Goal: Transaction & Acquisition: Purchase product/service

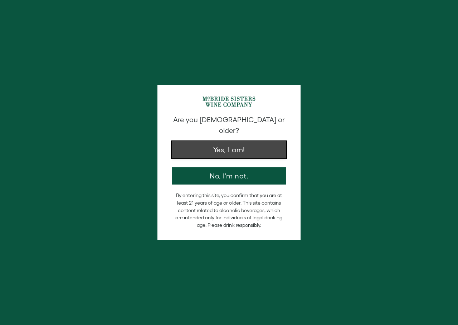
click at [205, 141] on button "Yes, I am!" at bounding box center [229, 149] width 115 height 17
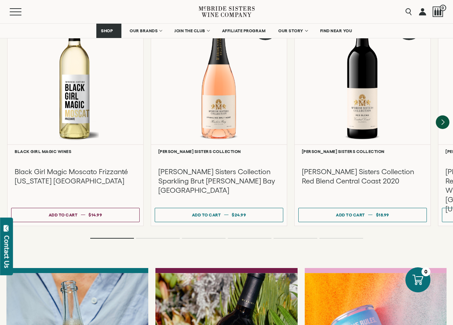
scroll to position [1504, 0]
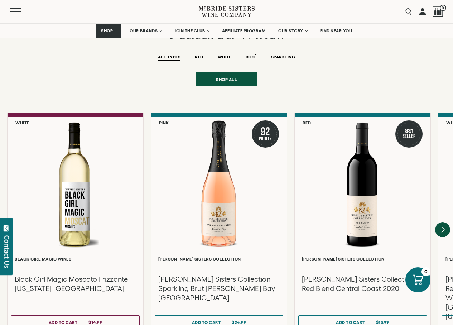
click at [442, 227] on icon "Next" at bounding box center [442, 230] width 3 height 6
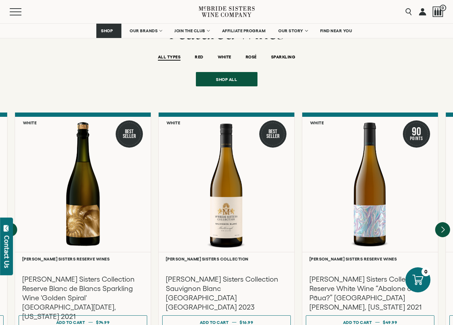
click at [442, 227] on icon "Next" at bounding box center [442, 230] width 3 height 6
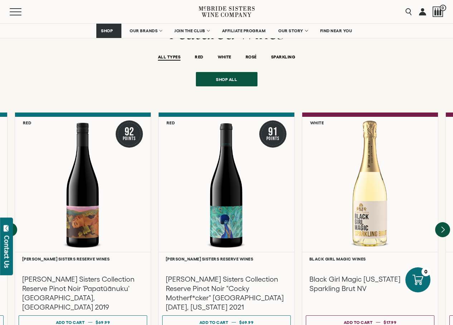
click at [442, 227] on icon "Next" at bounding box center [442, 230] width 3 height 6
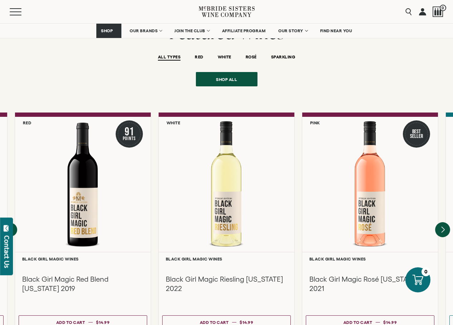
click at [442, 227] on icon "Next" at bounding box center [442, 230] width 3 height 6
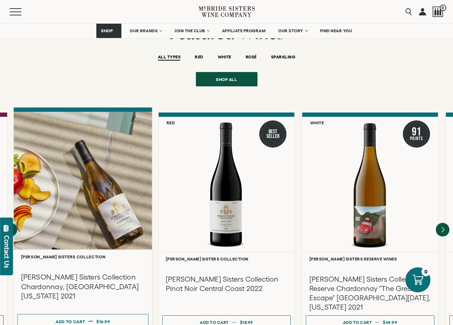
click at [113, 210] on div at bounding box center [83, 181] width 139 height 138
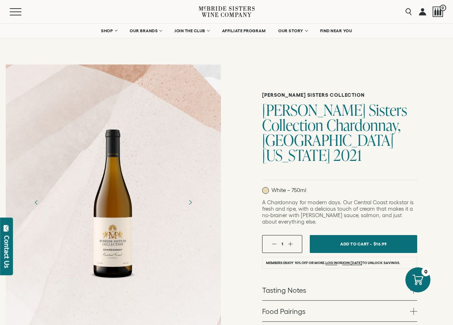
click at [163, 249] on div at bounding box center [113, 202] width 215 height 161
click at [168, 250] on div at bounding box center [113, 202] width 215 height 161
click at [153, 268] on div at bounding box center [113, 202] width 215 height 161
click at [172, 231] on div at bounding box center [113, 202] width 215 height 161
click at [122, 252] on div at bounding box center [113, 202] width 56 height 161
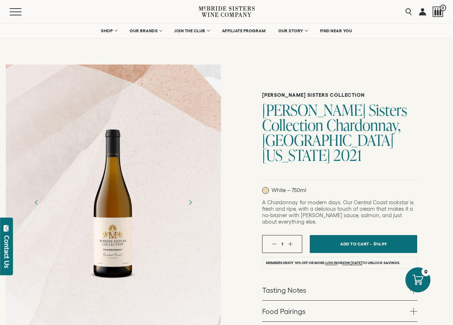
click at [68, 220] on div at bounding box center [113, 202] width 215 height 161
click at [191, 203] on icon "Next" at bounding box center [190, 202] width 13 height 13
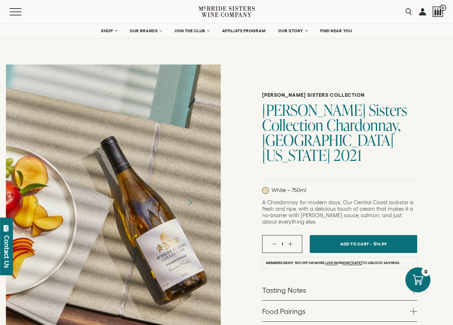
click at [153, 252] on div at bounding box center [113, 202] width 215 height 276
click at [37, 203] on icon "Previous" at bounding box center [36, 202] width 13 height 13
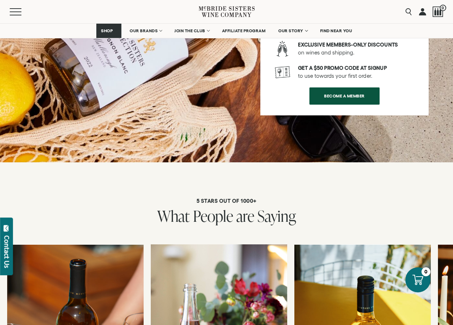
scroll to position [1504, 0]
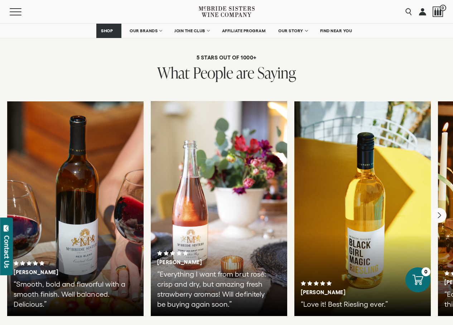
click at [440, 212] on icon "Next" at bounding box center [439, 215] width 3 height 6
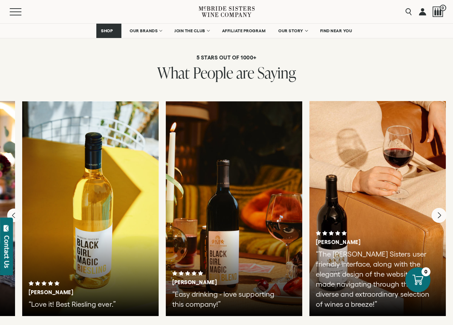
click at [440, 172] on div at bounding box center [377, 208] width 136 height 215
click at [14, 213] on icon "Previous" at bounding box center [13, 216] width 3 height 6
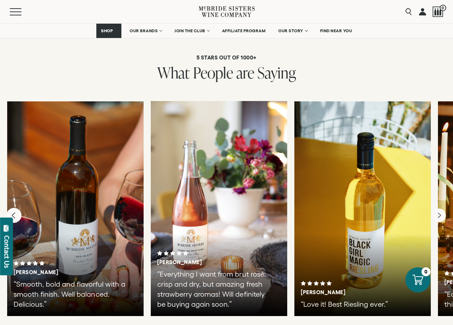
click at [14, 174] on div at bounding box center [75, 208] width 136 height 215
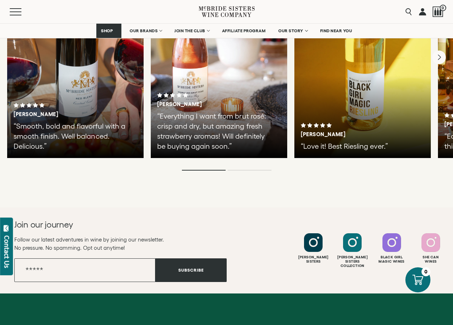
scroll to position [1483, 0]
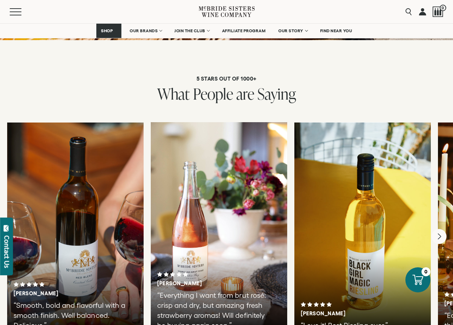
click at [441, 229] on icon "Next" at bounding box center [438, 236] width 15 height 15
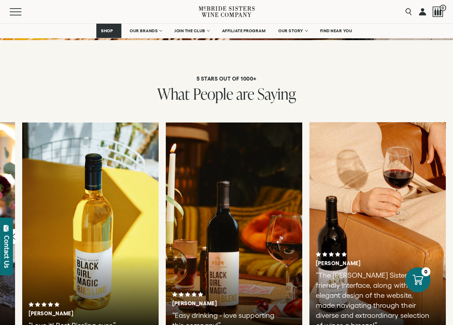
click at [14, 234] on icon "Previous" at bounding box center [13, 237] width 3 height 6
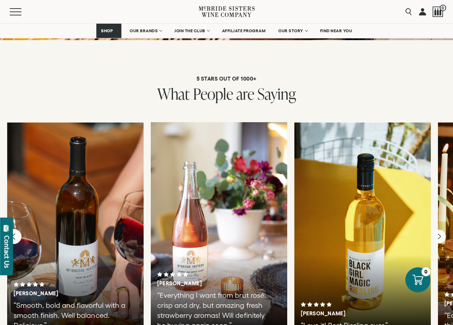
click at [14, 193] on div at bounding box center [75, 229] width 136 height 215
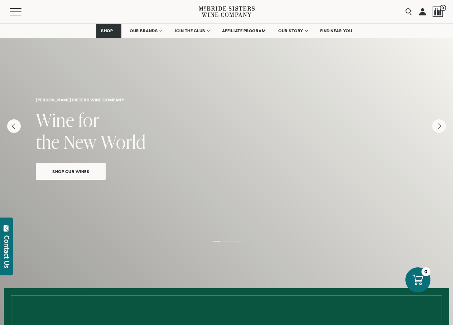
scroll to position [179, 0]
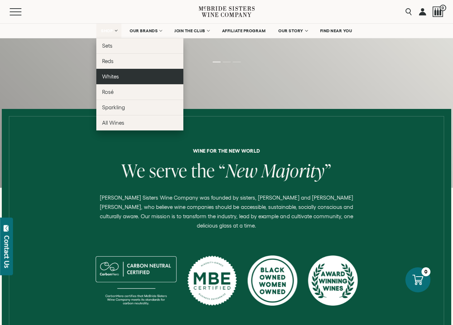
click at [110, 74] on span "Whites" at bounding box center [110, 76] width 17 height 6
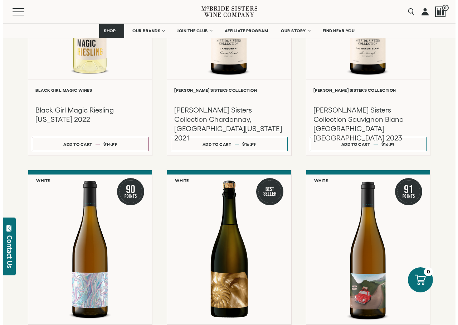
scroll to position [328, 0]
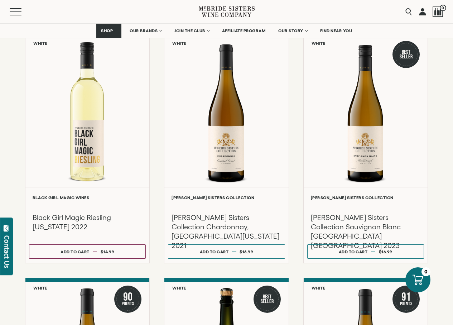
drag, startPoint x: 233, startPoint y: 145, endPoint x: 443, endPoint y: 107, distance: 212.5
click at [443, 107] on div "**********" at bounding box center [226, 185] width 453 height 775
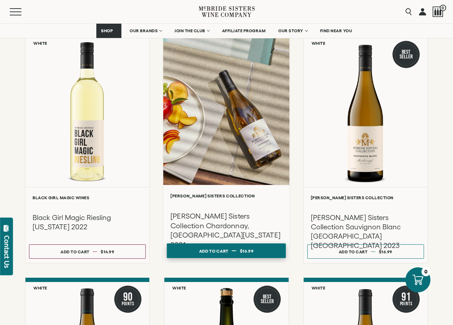
click at [183, 247] on button "Add to cart Regular price $16.99 Regular price Sale price $16.99 Unit price / p…" at bounding box center [226, 250] width 119 height 15
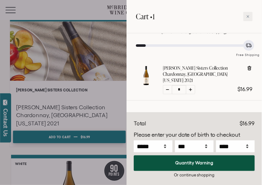
scroll to position [42, 0]
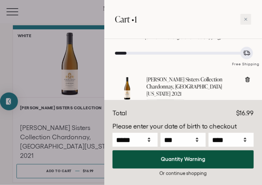
drag, startPoint x: 125, startPoint y: 88, endPoint x: 128, endPoint y: 82, distance: 6.7
click at [128, 82] on div at bounding box center [127, 88] width 24 height 24
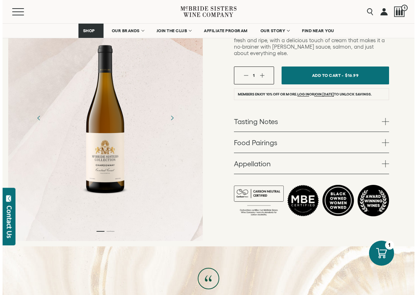
scroll to position [129, 0]
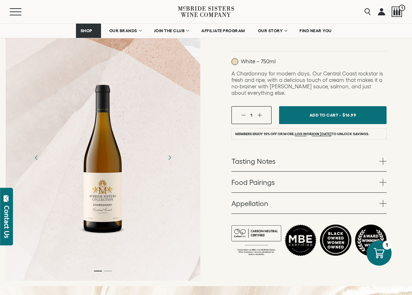
drag, startPoint x: 413, startPoint y: 16, endPoint x: 405, endPoint y: 35, distance: 20.2
click at [129, 157] on div at bounding box center [103, 157] width 56 height 161
click at [14, 12] on button "Menu" at bounding box center [23, 11] width 26 height 7
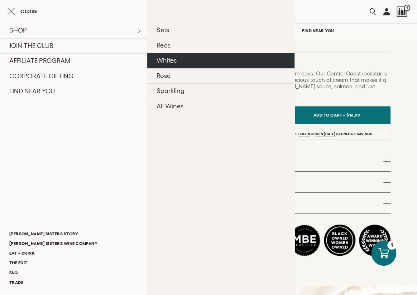
click at [165, 57] on link "Whites" at bounding box center [220, 60] width 147 height 15
